Goal: Transaction & Acquisition: Book appointment/travel/reservation

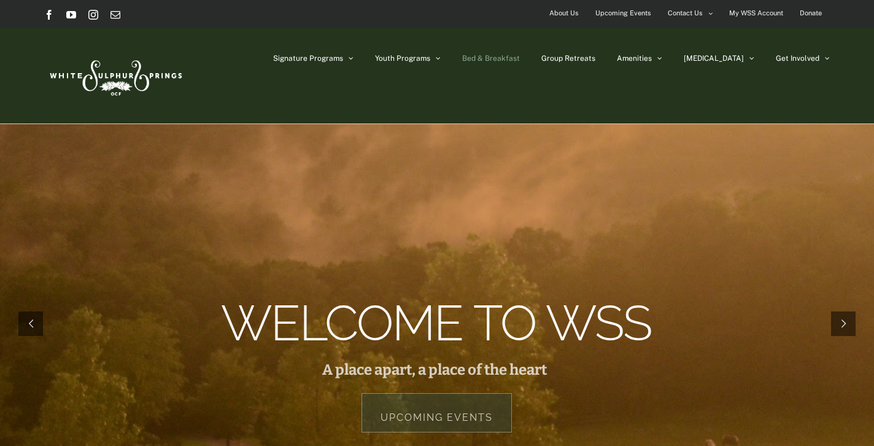
click at [520, 56] on span "Bed & Breakfast" at bounding box center [491, 58] width 58 height 7
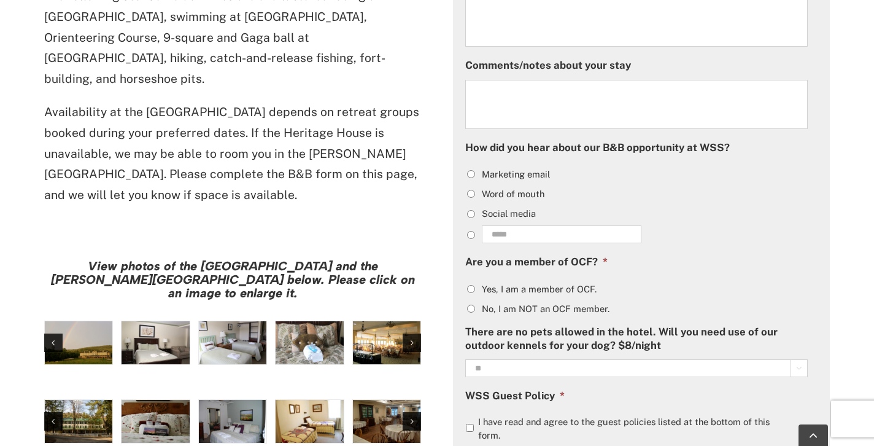
scroll to position [883, 0]
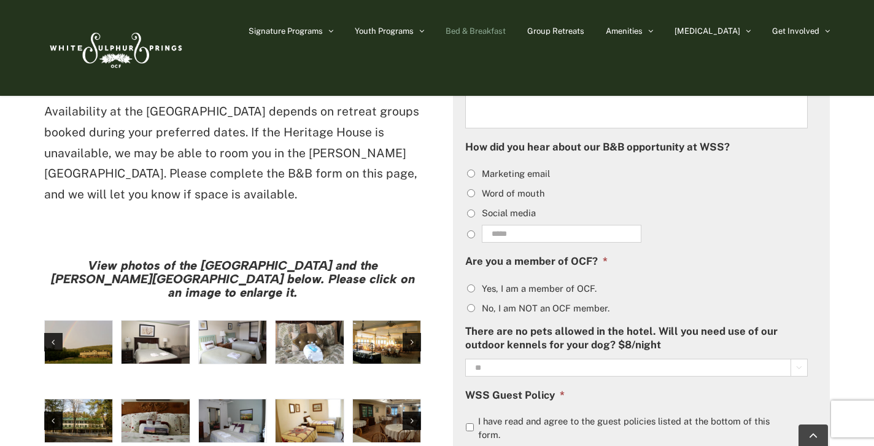
click at [146, 321] on img "hh-5" at bounding box center [156, 342] width 68 height 43
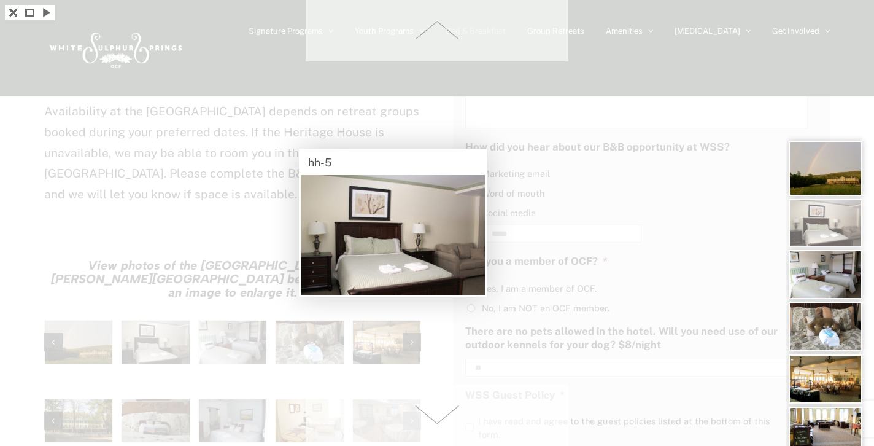
click at [229, 273] on div at bounding box center [437, 223] width 874 height 446
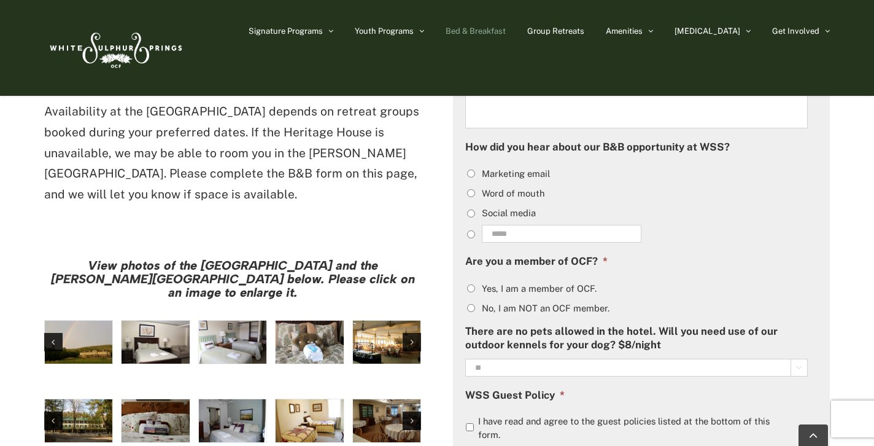
click at [378, 321] on img "hh-7" at bounding box center [387, 342] width 68 height 43
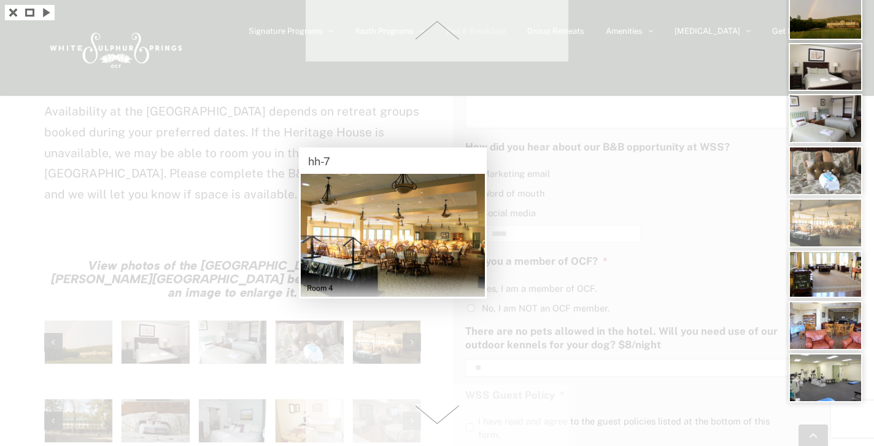
click at [165, 346] on div at bounding box center [437, 223] width 874 height 446
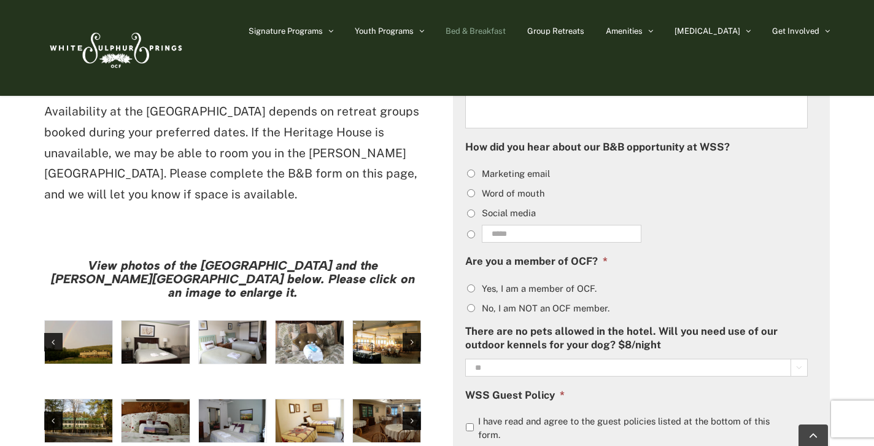
click at [245, 399] on img "Harrison House Guestroom (4)" at bounding box center [233, 420] width 68 height 43
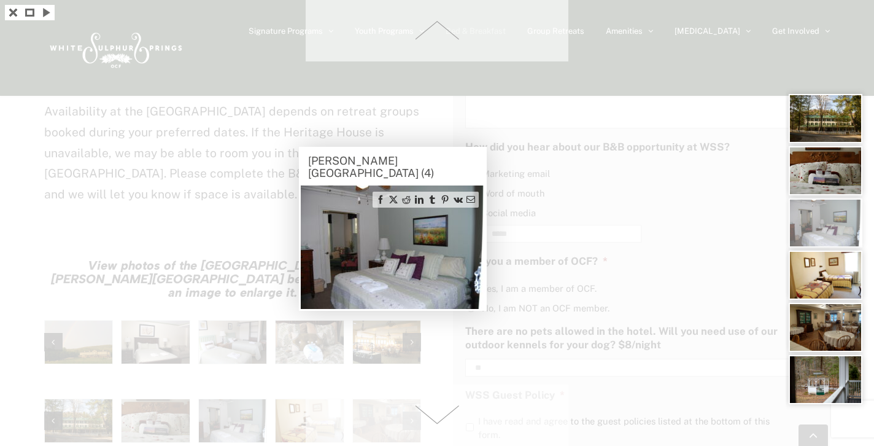
click at [313, 339] on div at bounding box center [437, 223] width 874 height 446
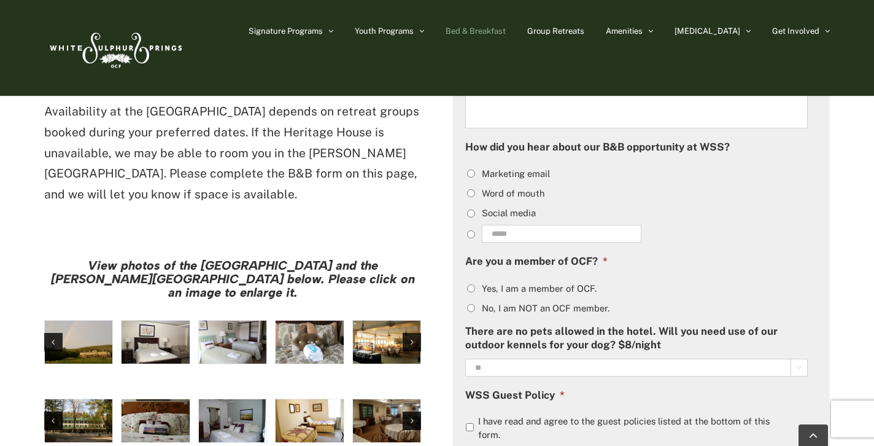
click at [370, 399] on img "Harrison House Dining Room" at bounding box center [387, 420] width 68 height 43
